Goal: Information Seeking & Learning: Learn about a topic

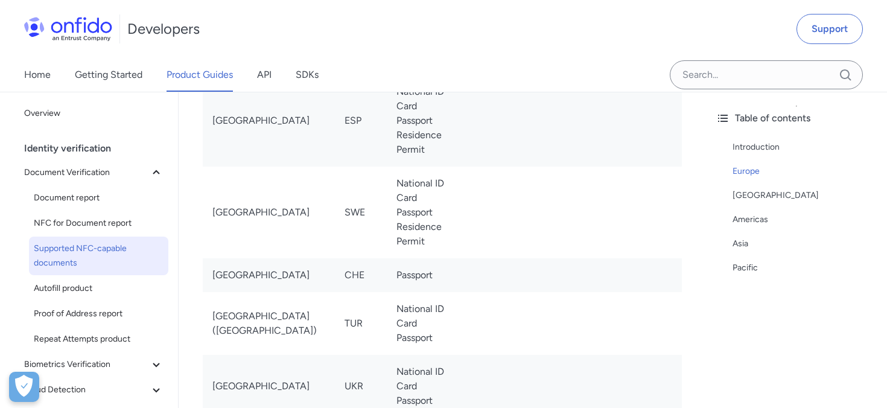
scroll to position [2325, 0]
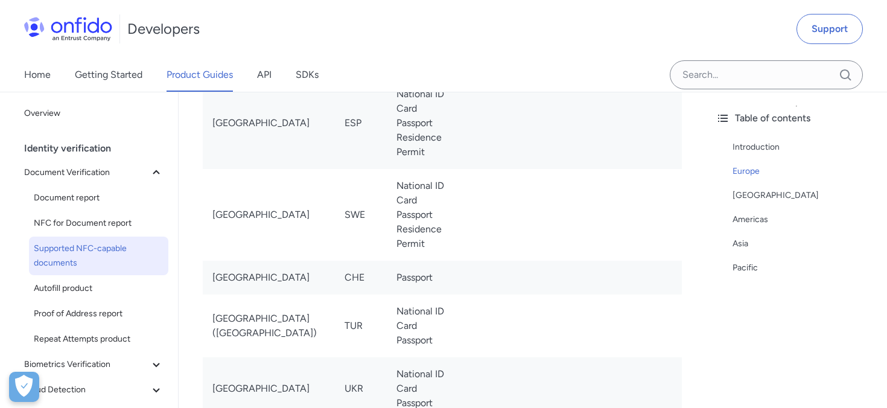
click at [387, 243] on td "National ID Card Passport Residence Permit" at bounding box center [421, 215] width 69 height 92
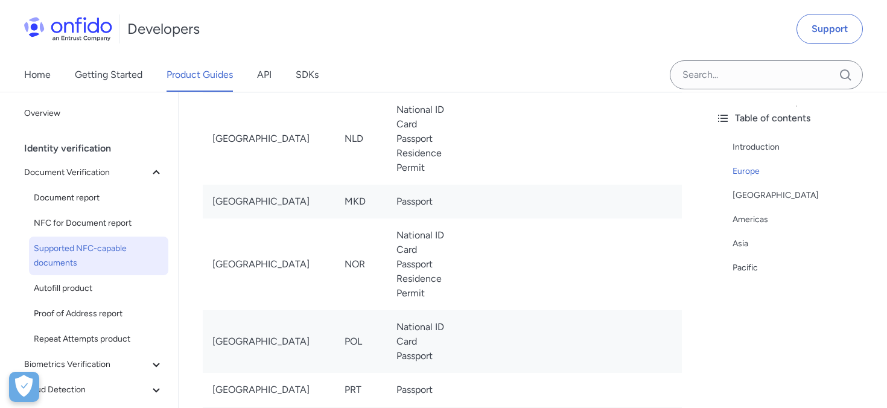
scroll to position [1702, 0]
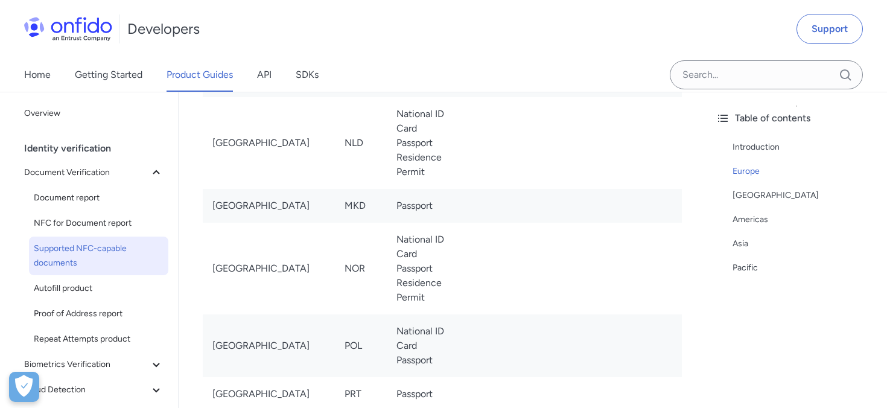
click at [387, 269] on td "National ID Card Passport Residence Permit" at bounding box center [421, 269] width 69 height 92
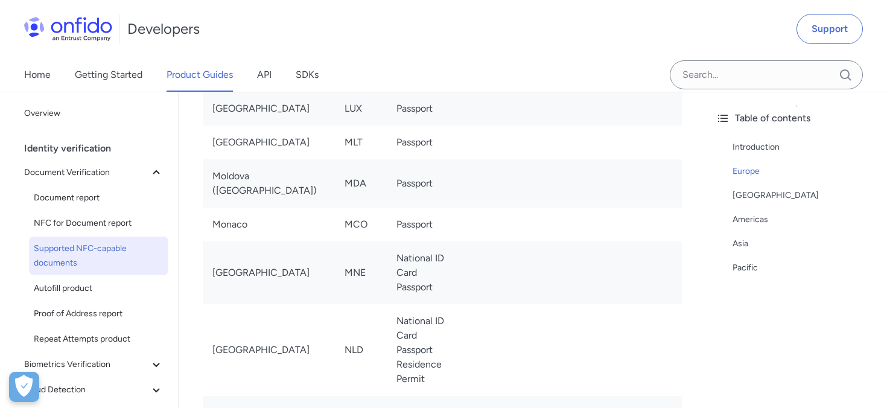
click at [387, 269] on td "National ID Card Passport" at bounding box center [421, 272] width 69 height 63
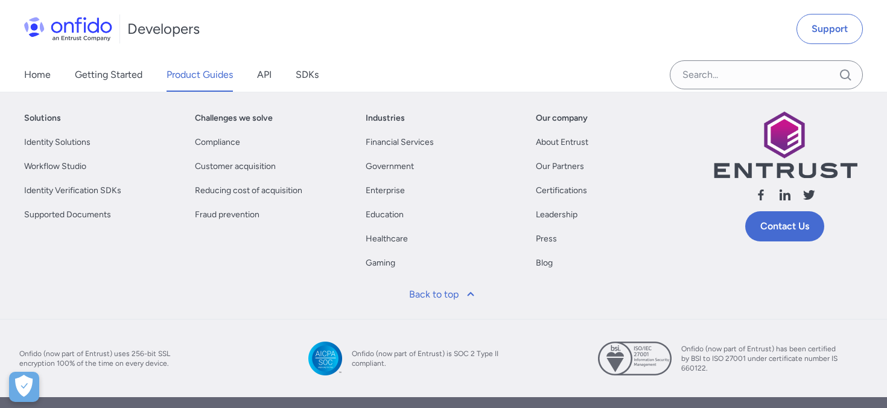
scroll to position [5791, 0]
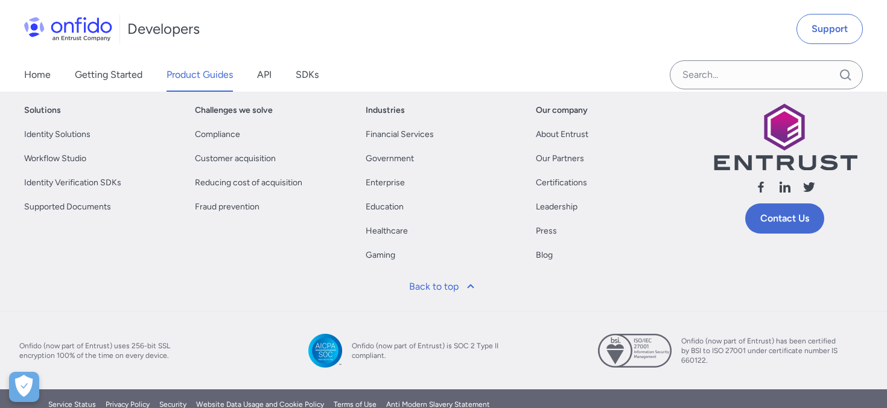
click at [690, 43] on div "Developers Support" at bounding box center [443, 29] width 887 height 58
click at [504, 83] on div "Home Getting Started Product Guides API SDKs" at bounding box center [443, 75] width 887 height 34
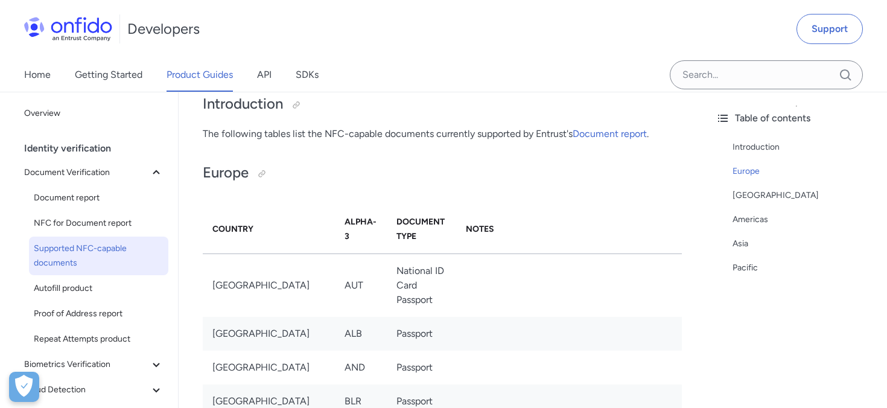
scroll to position [0, 0]
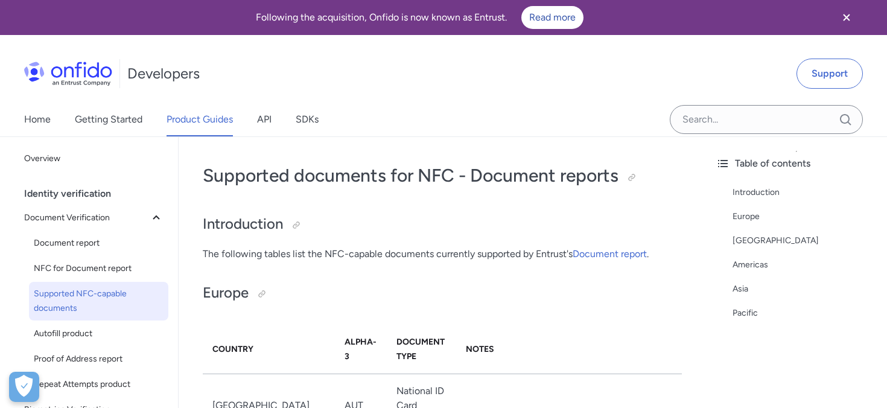
click at [471, 136] on div "Developers Support Home Getting Started Product Guides API SDKs" at bounding box center [443, 91] width 887 height 92
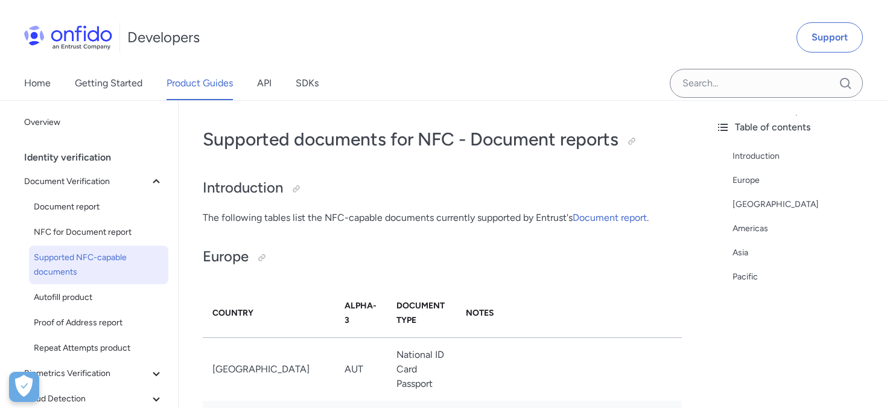
scroll to position [68, 0]
